Goal: Task Accomplishment & Management: Manage account settings

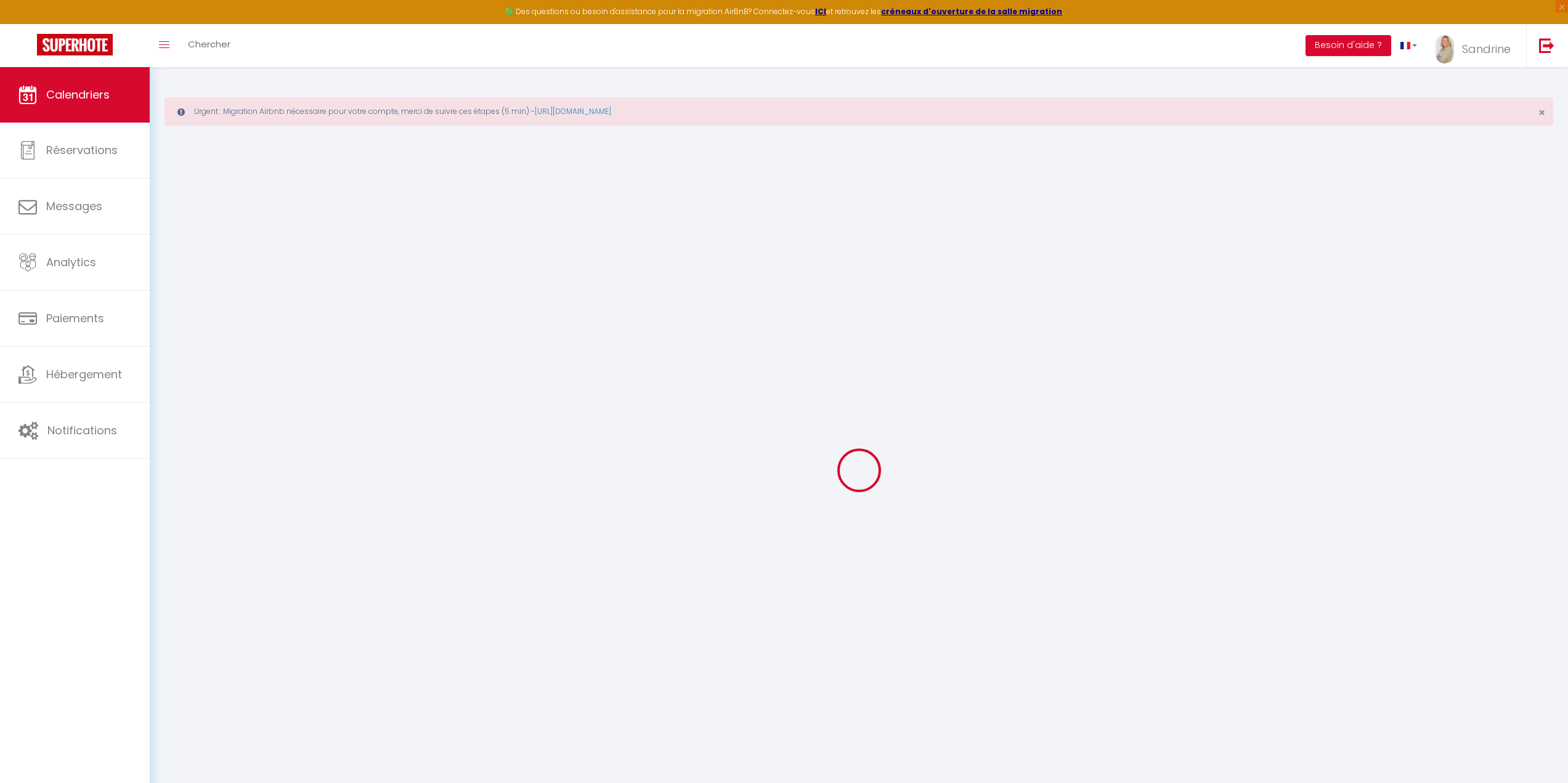
select select
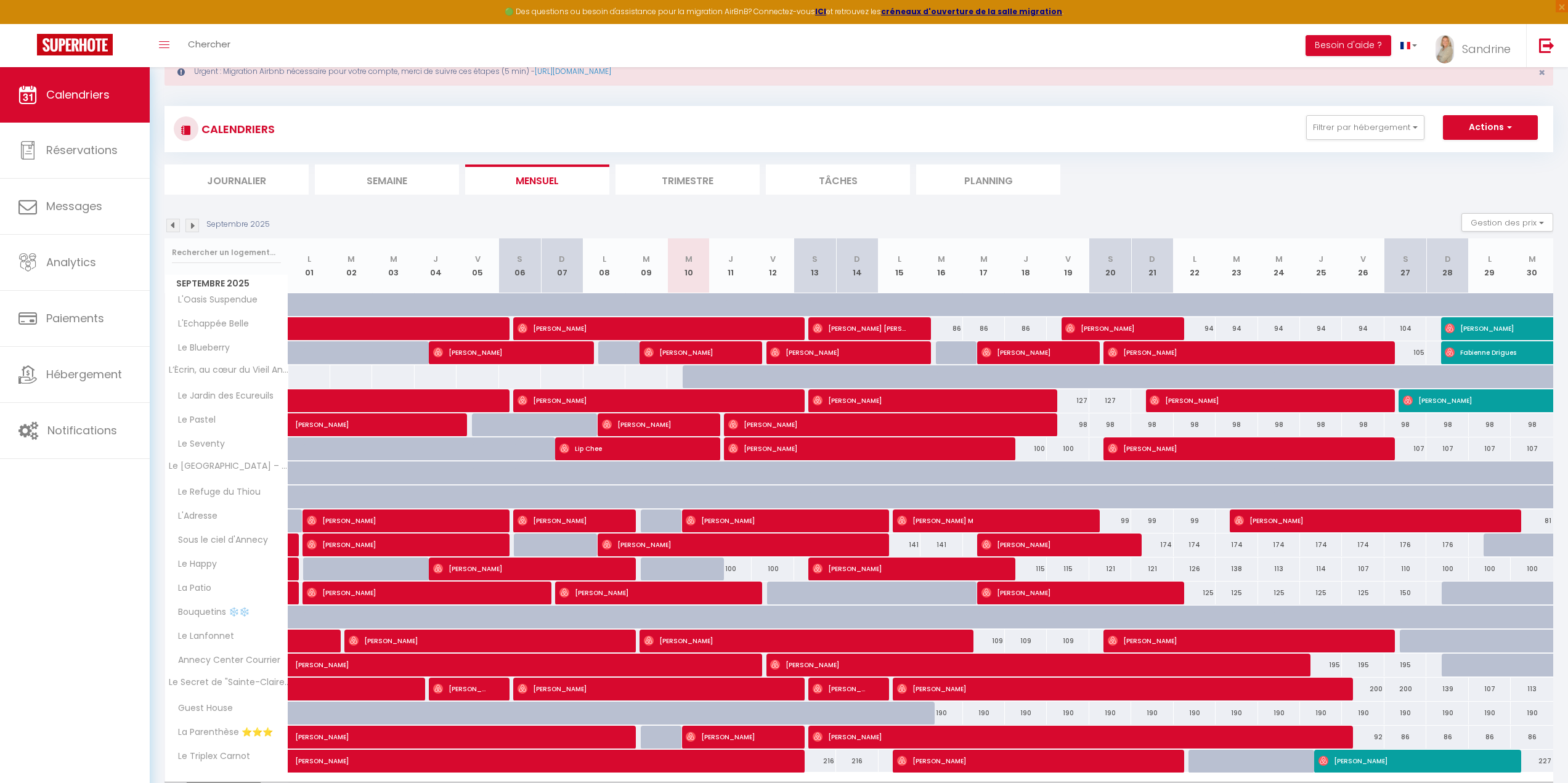
scroll to position [62, 0]
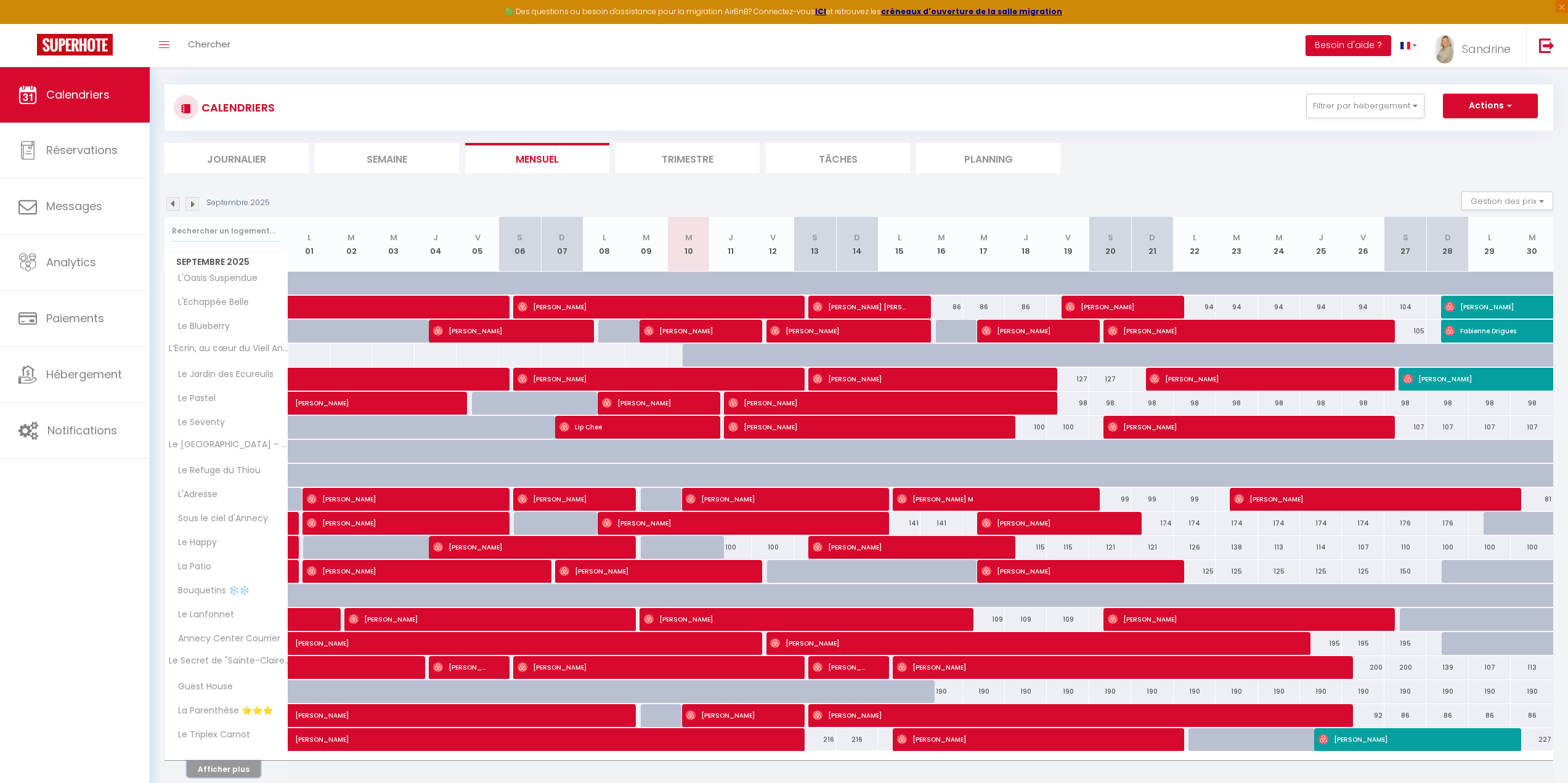
click at [245, 764] on button "Afficher plus" at bounding box center [223, 769] width 74 height 16
select select
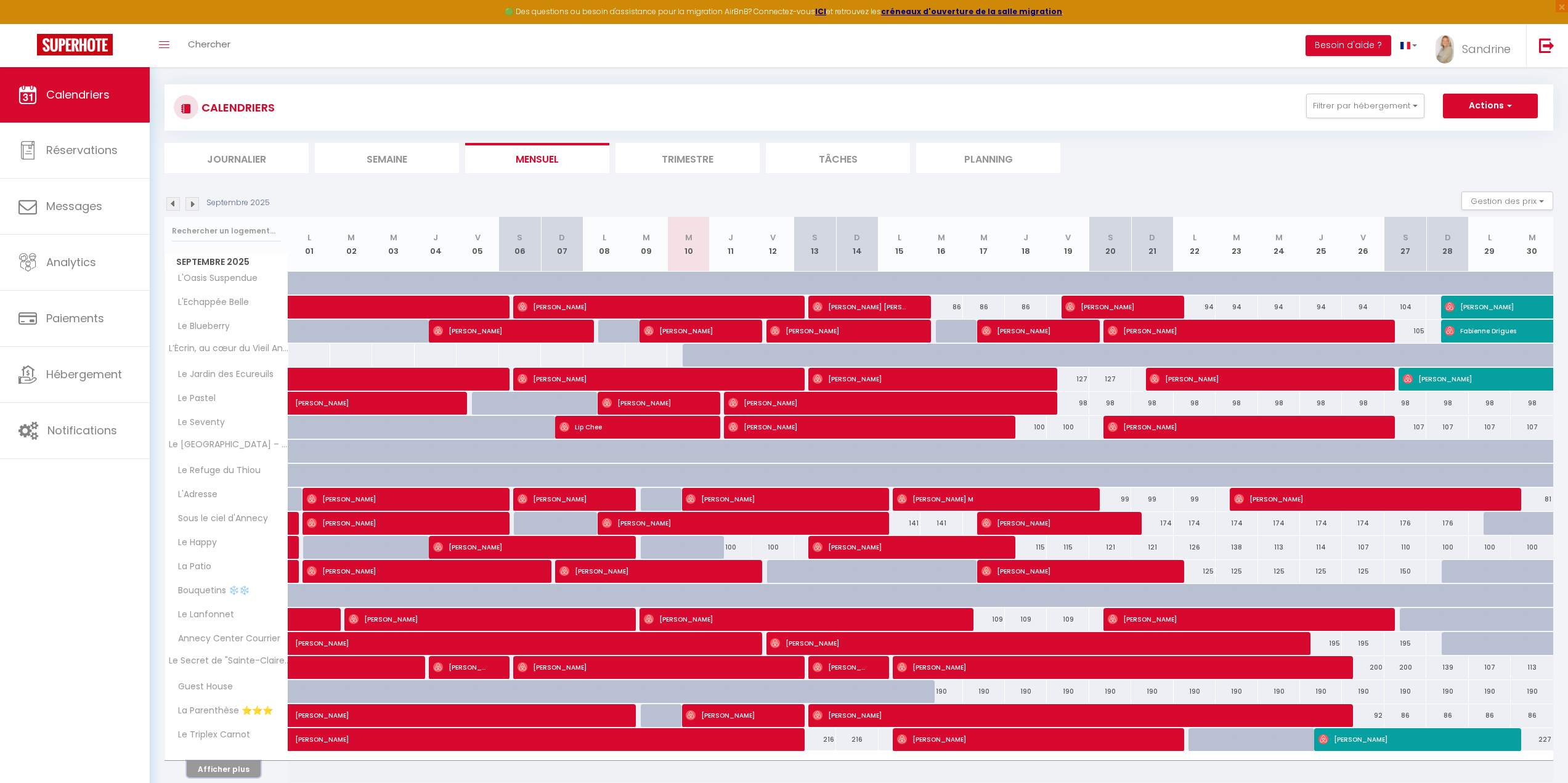
select select
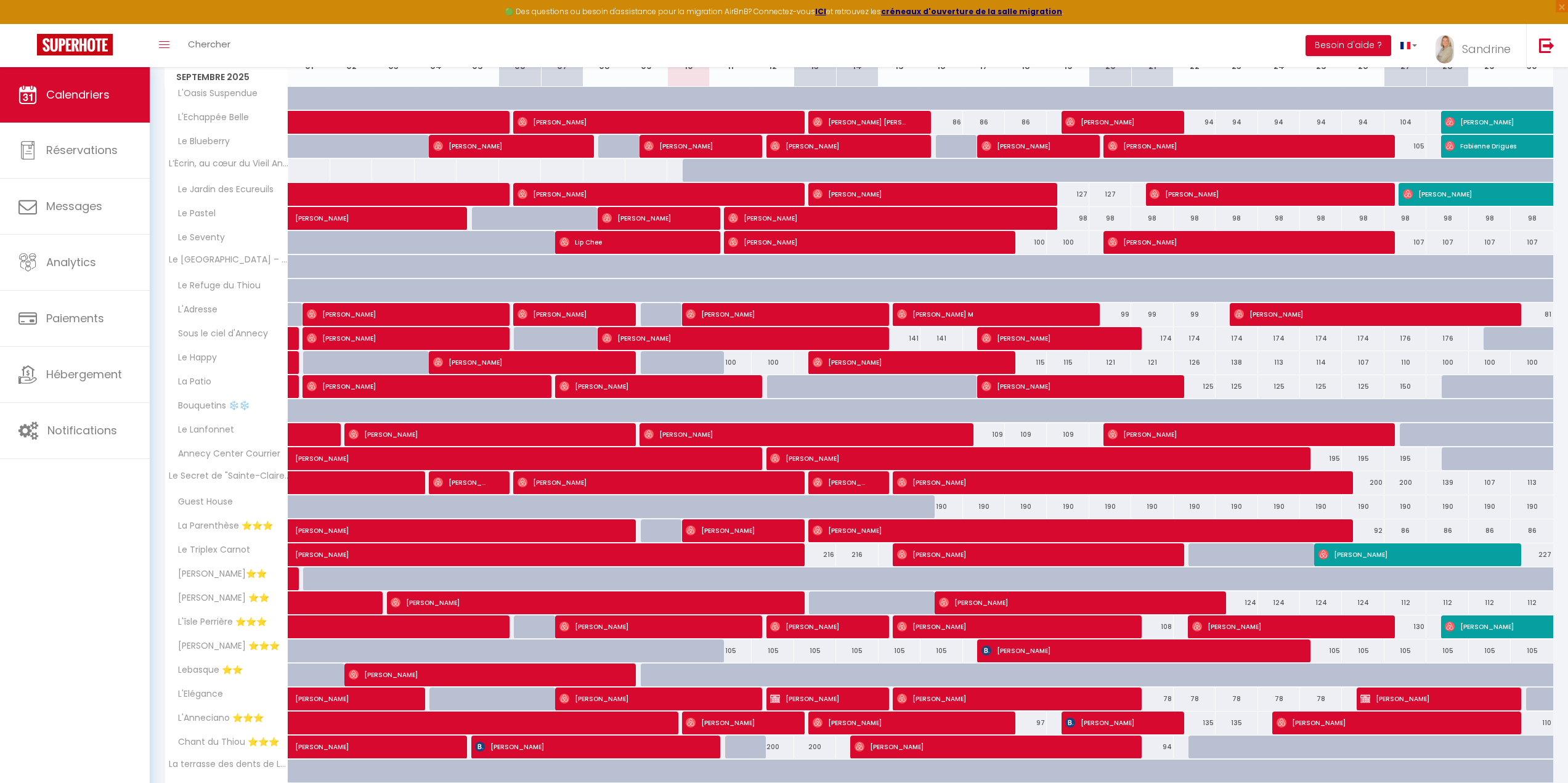
scroll to position [308, 0]
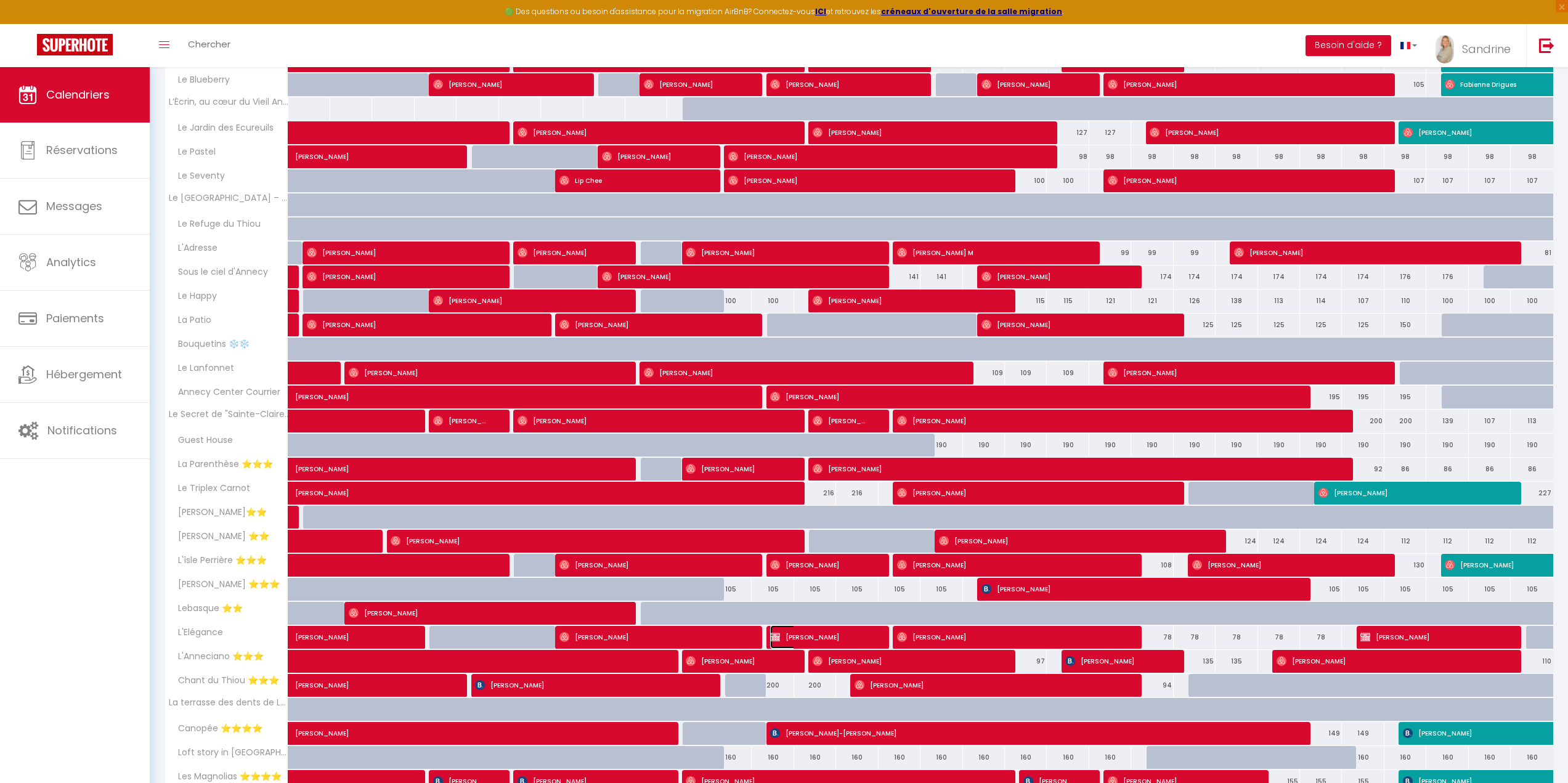
click at [830, 635] on span "[PERSON_NAME]" at bounding box center [819, 637] width 98 height 24
select select "OK"
select select "0"
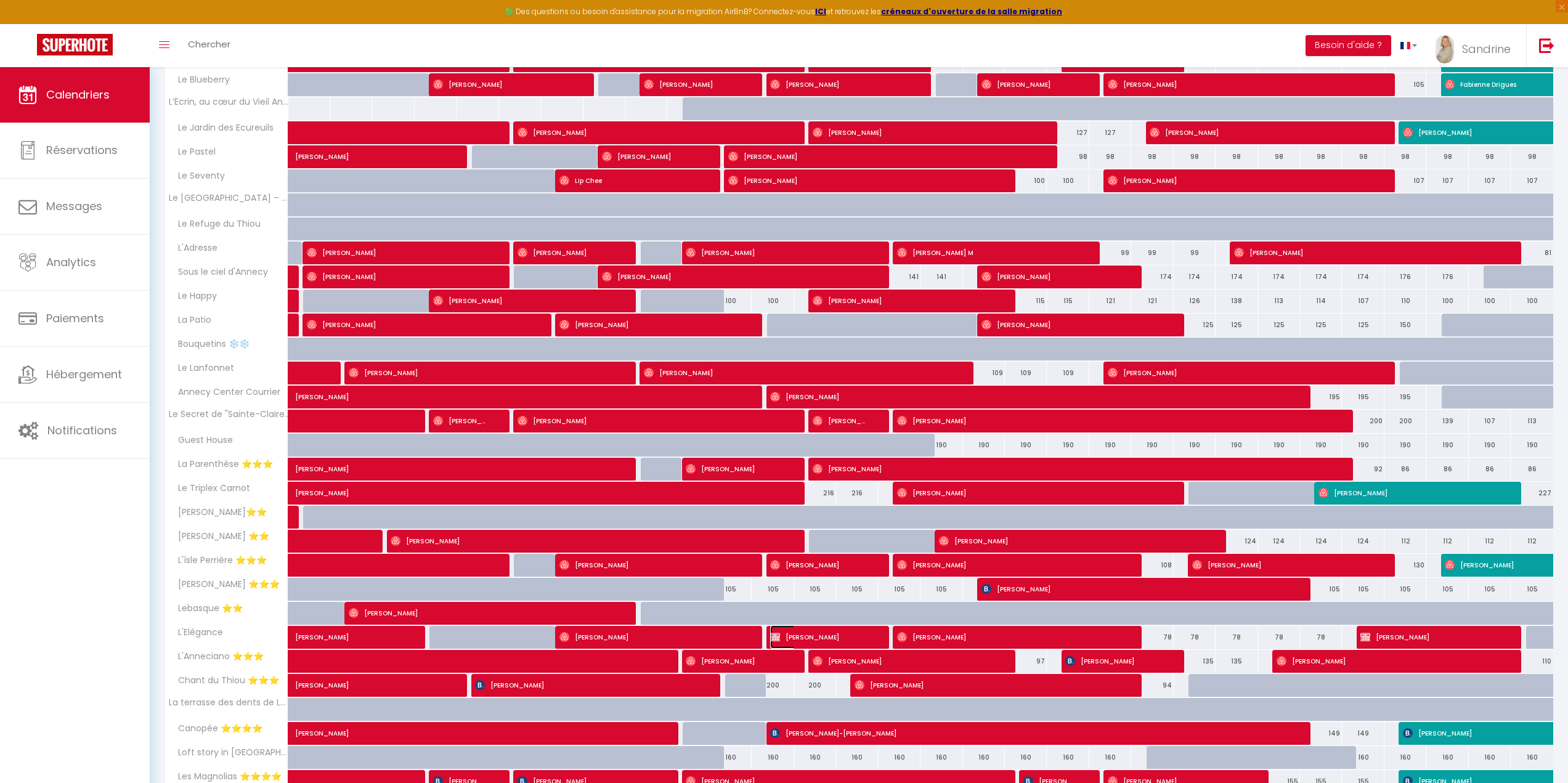
select select "1"
select select
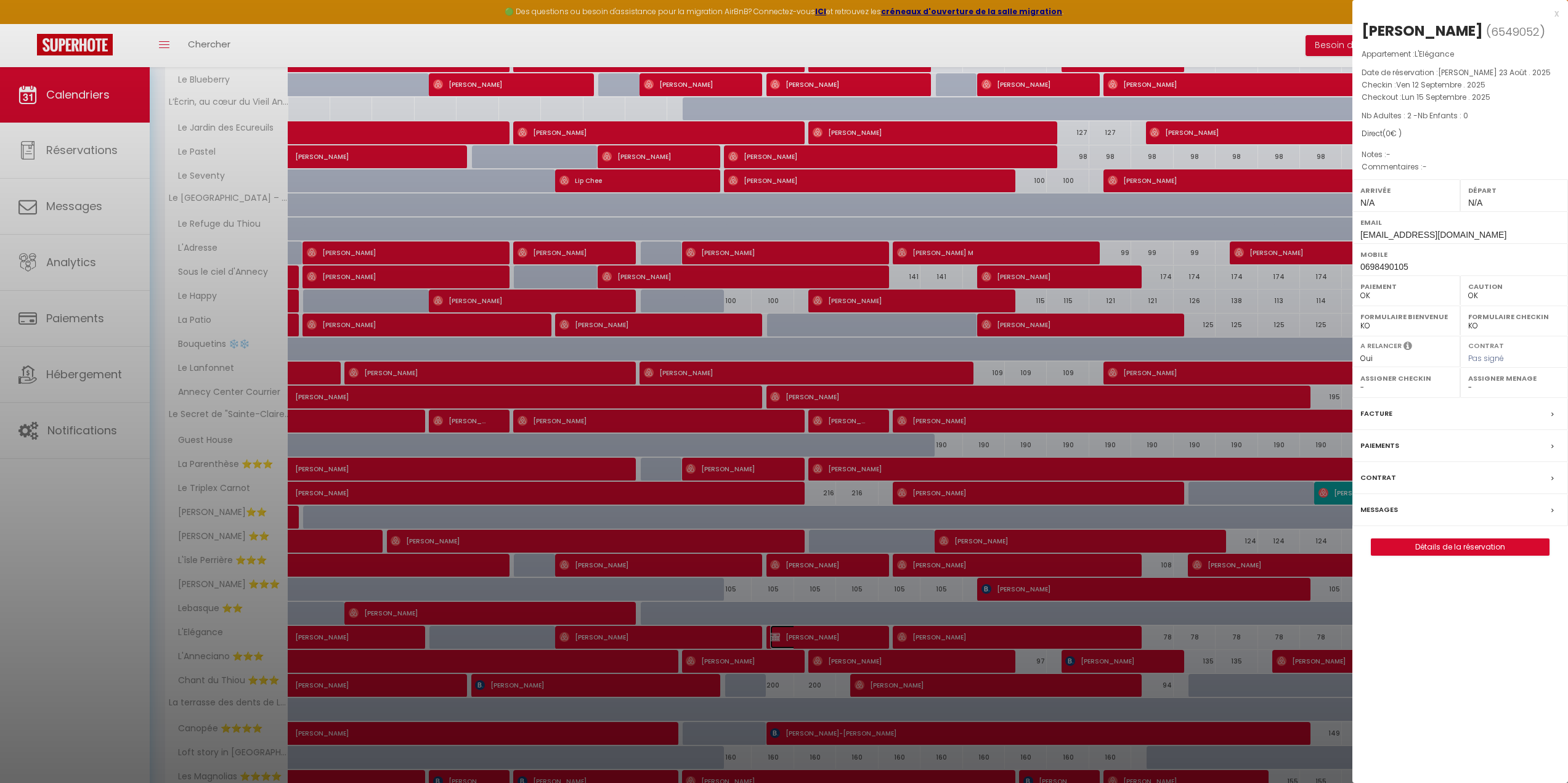
select select "20817"
click at [1557, 15] on div "x" at bounding box center [1456, 13] width 207 height 15
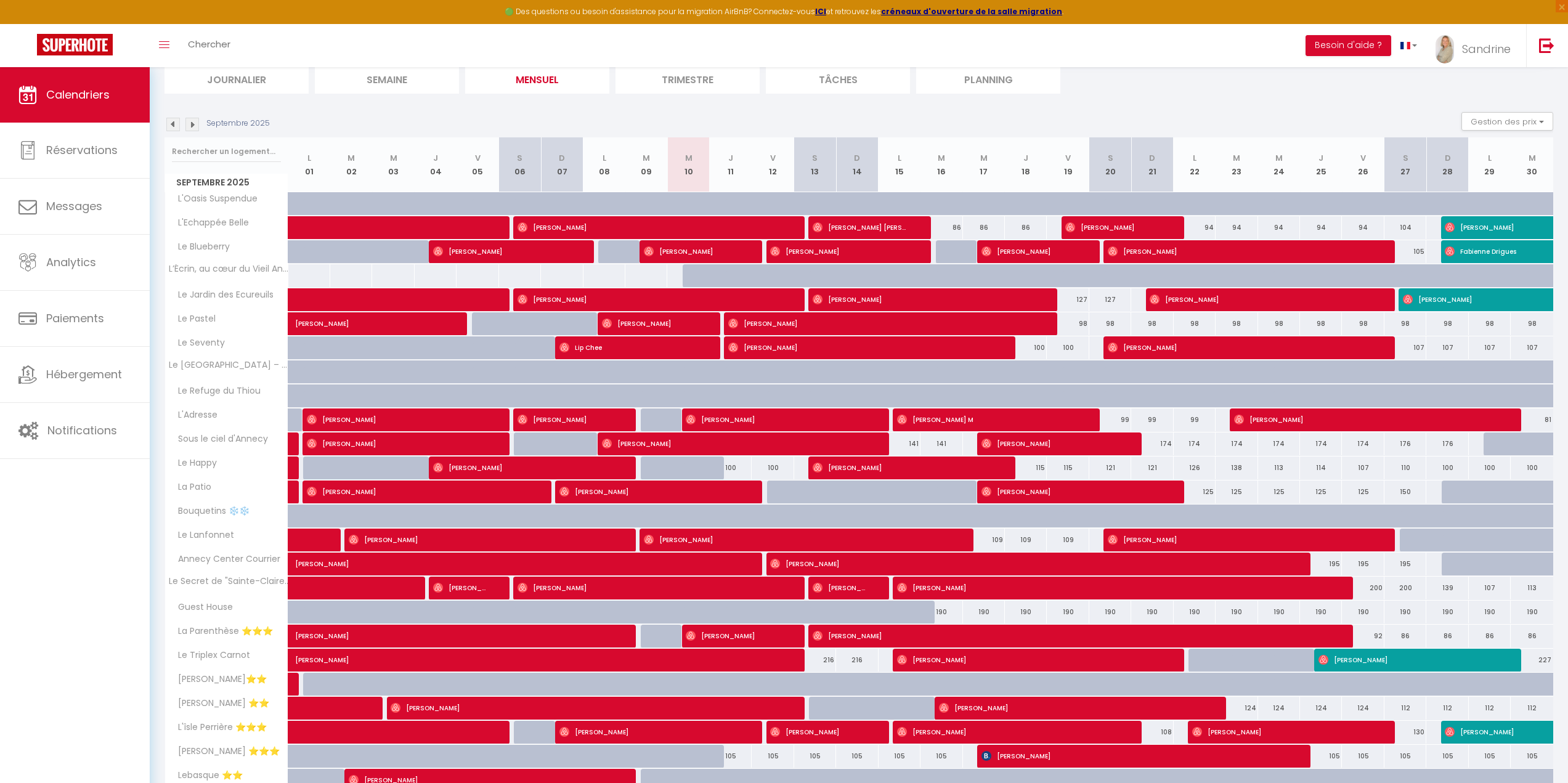
scroll to position [123, 0]
